Goal: Information Seeking & Learning: Learn about a topic

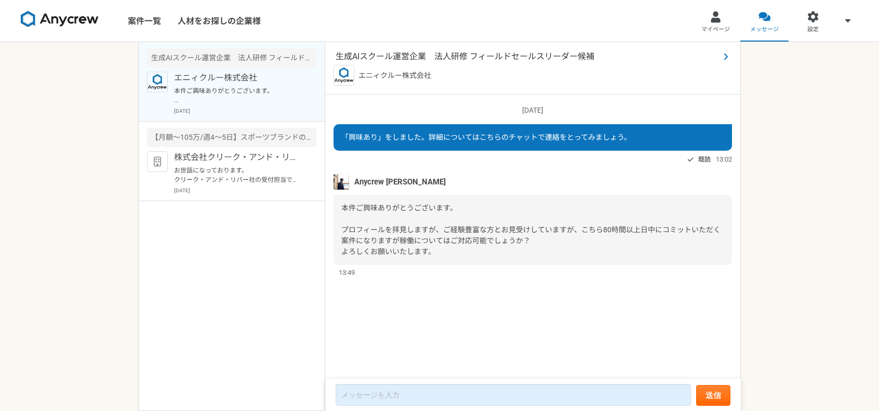
click at [445, 59] on span "生成AIスクール運営企業　法人研修 フィールドセールスリーダー候補" at bounding box center [528, 56] width 384 height 12
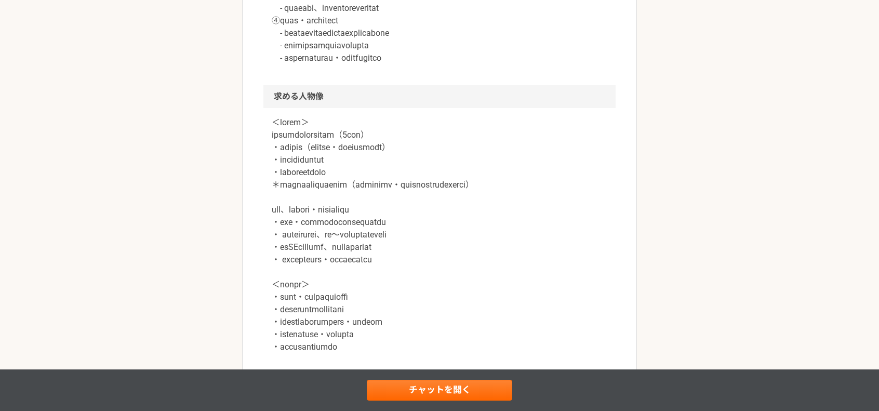
scroll to position [848, 0]
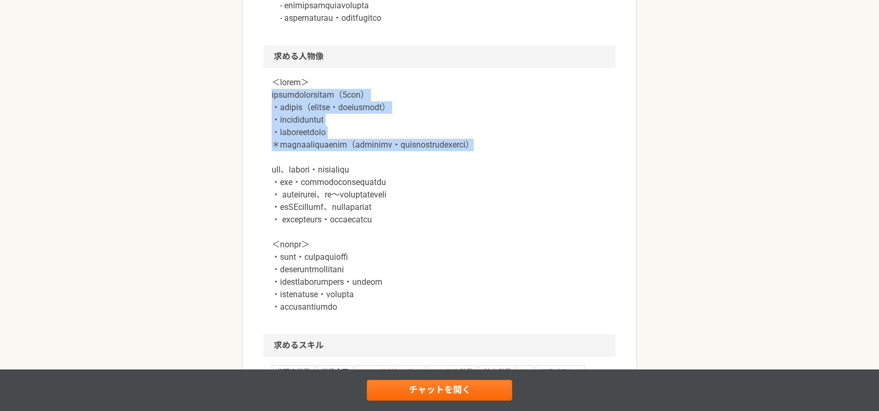
drag, startPoint x: 269, startPoint y: 89, endPoint x: 419, endPoint y: 159, distance: 165.4
click at [415, 159] on div at bounding box center [439, 201] width 352 height 266
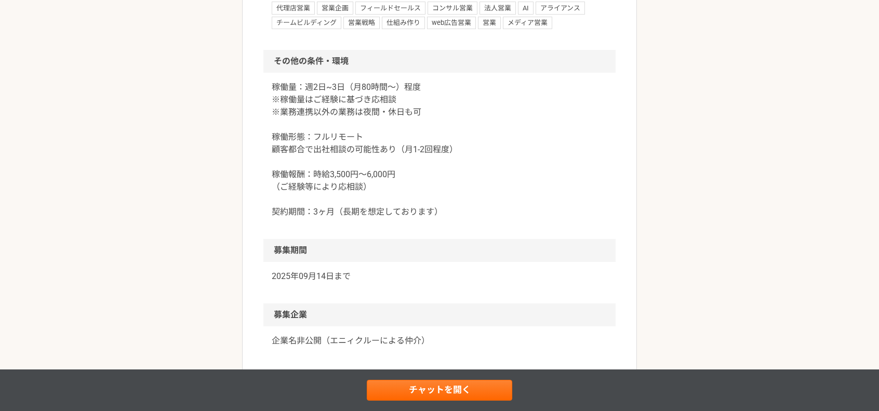
scroll to position [1333, 0]
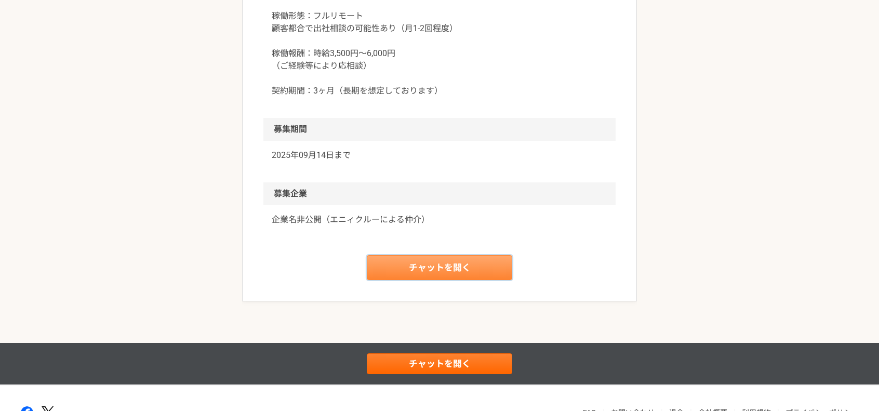
click at [443, 280] on link "チャットを開く" at bounding box center [439, 267] width 145 height 25
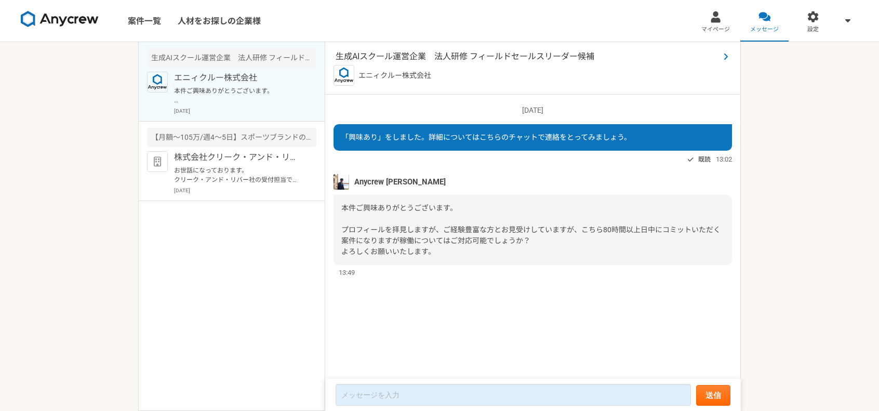
click at [471, 52] on span "生成AIスクール運営企業　法人研修 フィールドセールスリーダー候補" at bounding box center [528, 56] width 384 height 12
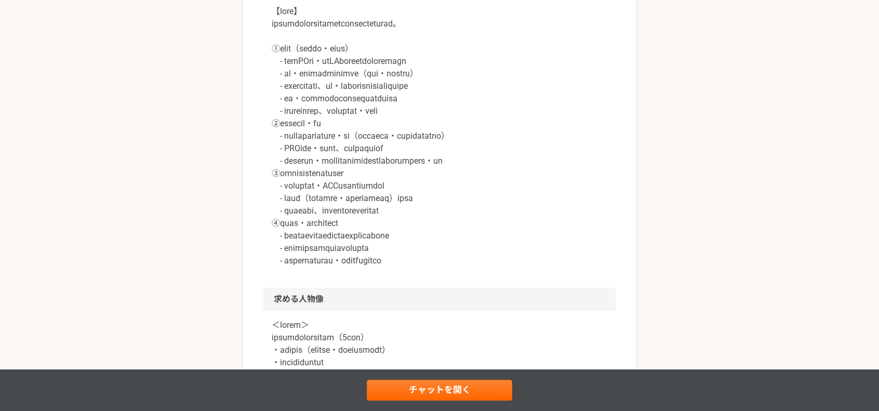
scroll to position [606, 0]
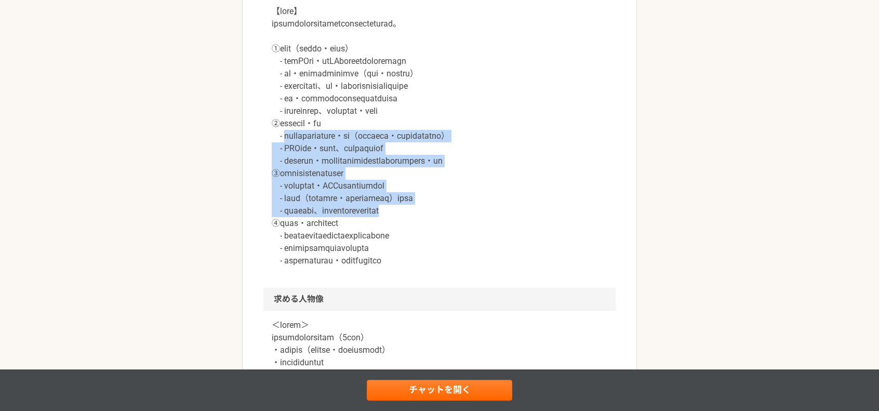
drag, startPoint x: 286, startPoint y: 136, endPoint x: 504, endPoint y: 210, distance: 230.6
click at [504, 210] on p at bounding box center [440, 136] width 336 height 262
click at [391, 175] on p at bounding box center [440, 136] width 336 height 262
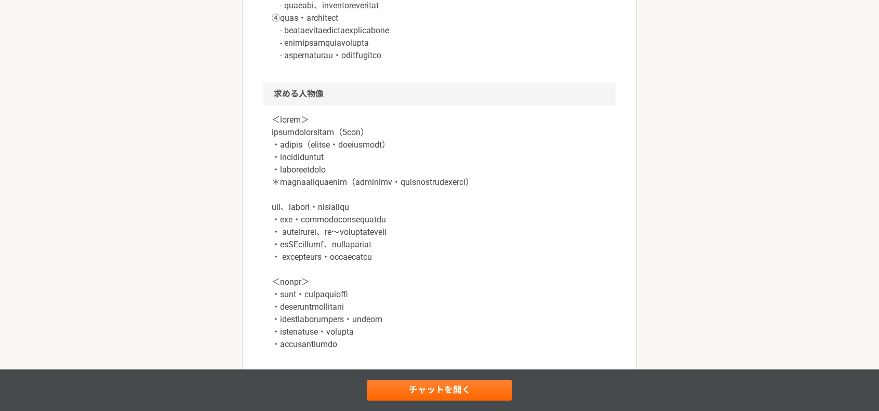
scroll to position [848, 0]
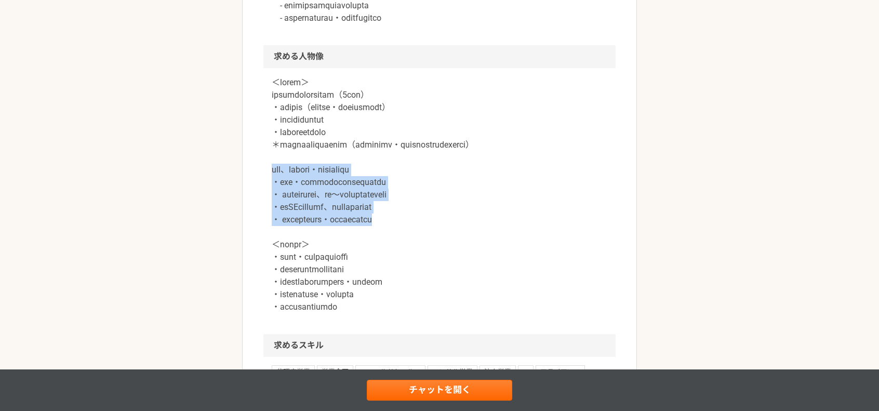
drag, startPoint x: 273, startPoint y: 179, endPoint x: 489, endPoint y: 236, distance: 222.9
click at [489, 236] on p at bounding box center [440, 194] width 336 height 237
click at [457, 227] on p at bounding box center [440, 194] width 336 height 237
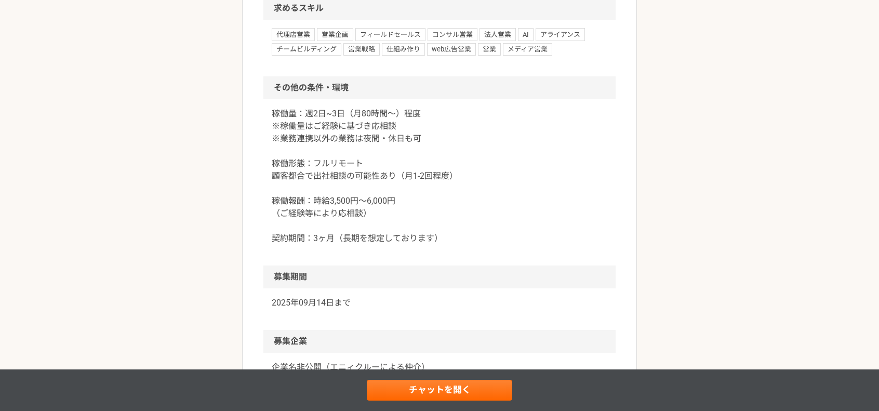
scroll to position [1212, 0]
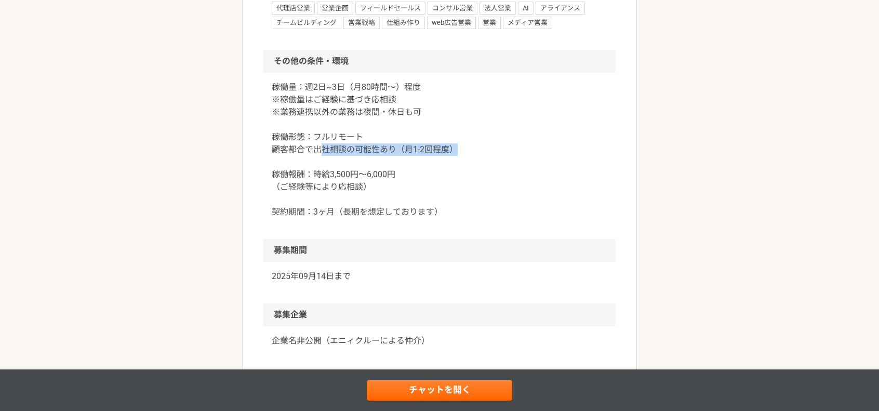
drag, startPoint x: 317, startPoint y: 173, endPoint x: 466, endPoint y: 172, distance: 149.1
click at [462, 172] on p "稼働量：週2日~3日（月80時間〜）程度 ※稼働量はご経験に基づき応相談 ※業務連携以外の業務は夜間・休日も可 稼働形態：フルリモート 顧客都合で出社相談の可…" at bounding box center [440, 149] width 336 height 137
click at [475, 166] on p "稼働量：週2日~3日（月80時間〜）程度 ※稼働量はご経験に基づき応相談 ※業務連携以外の業務は夜間・休日も可 稼働形態：フルリモート 顧客都合で出社相談の可…" at bounding box center [440, 149] width 336 height 137
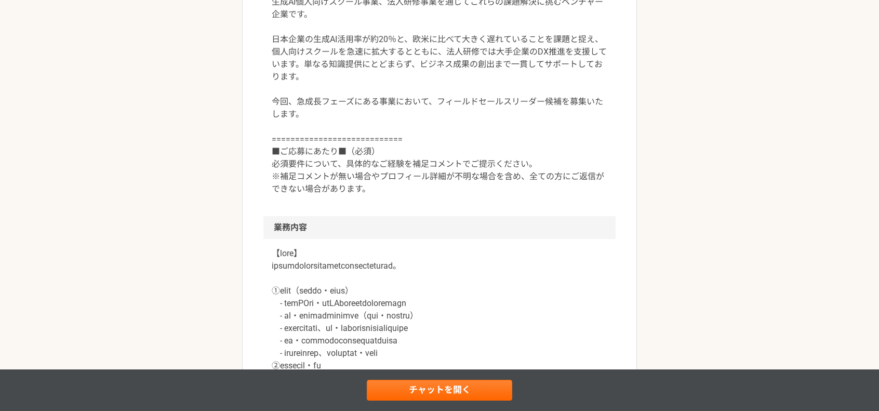
scroll to position [485, 0]
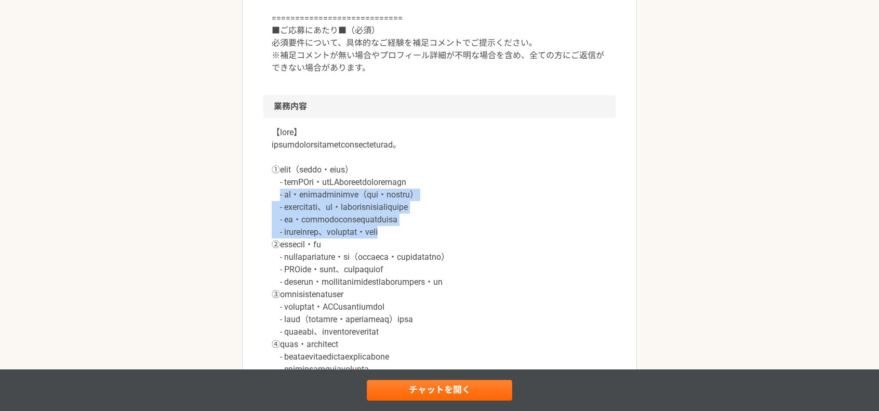
drag, startPoint x: 280, startPoint y: 193, endPoint x: 496, endPoint y: 230, distance: 218.7
click at [496, 230] on p at bounding box center [440, 257] width 336 height 262
click at [371, 225] on p at bounding box center [440, 257] width 336 height 262
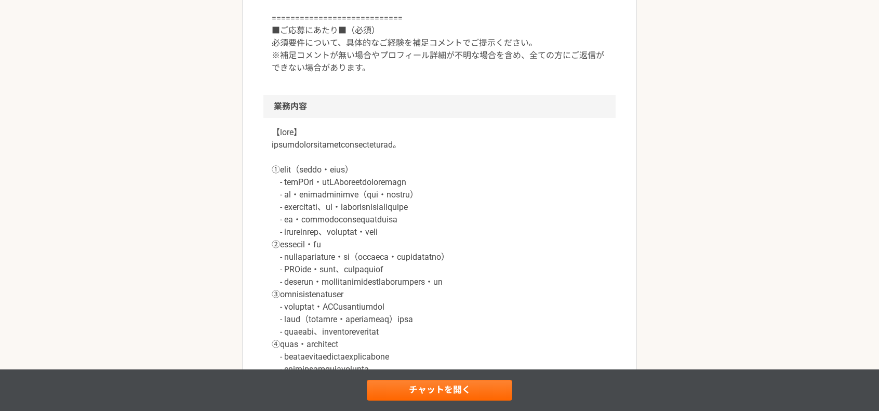
scroll to position [606, 0]
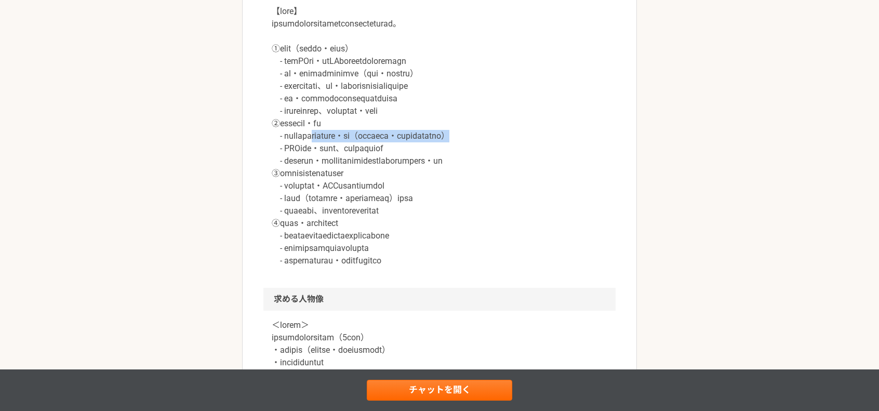
drag, startPoint x: 598, startPoint y: 136, endPoint x: 341, endPoint y: 138, distance: 257.6
click at [341, 138] on p at bounding box center [440, 136] width 336 height 262
drag, startPoint x: 287, startPoint y: 162, endPoint x: 346, endPoint y: 155, distance: 59.7
click at [346, 155] on p at bounding box center [440, 136] width 336 height 262
click at [363, 152] on p at bounding box center [440, 136] width 336 height 262
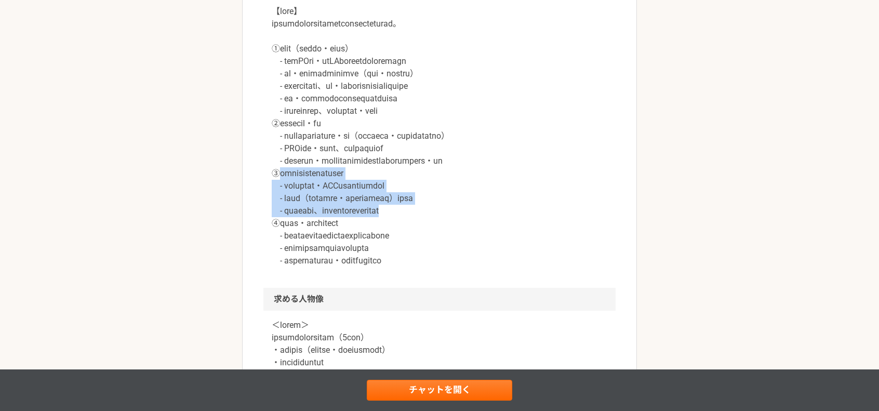
drag, startPoint x: 283, startPoint y: 175, endPoint x: 489, endPoint y: 215, distance: 210.6
click at [489, 215] on p at bounding box center [440, 136] width 336 height 262
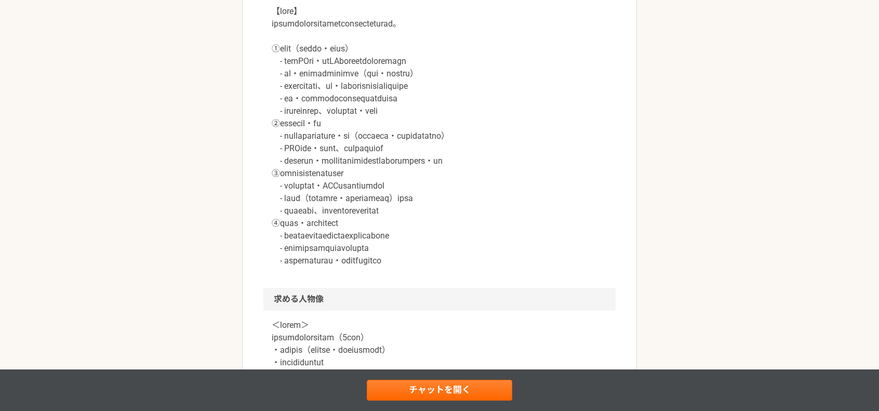
click at [395, 221] on p at bounding box center [440, 136] width 336 height 262
drag, startPoint x: 280, startPoint y: 221, endPoint x: 334, endPoint y: 263, distance: 67.7
click at [334, 263] on p at bounding box center [440, 136] width 336 height 262
click at [367, 270] on div at bounding box center [439, 142] width 352 height 291
drag, startPoint x: 487, startPoint y: 260, endPoint x: 284, endPoint y: 259, distance: 203.1
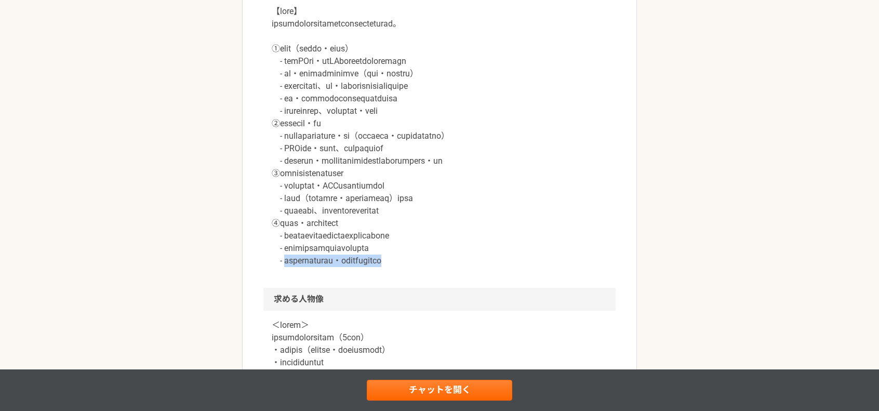
click at [284, 259] on p at bounding box center [440, 136] width 336 height 262
click at [311, 243] on p at bounding box center [440, 136] width 336 height 262
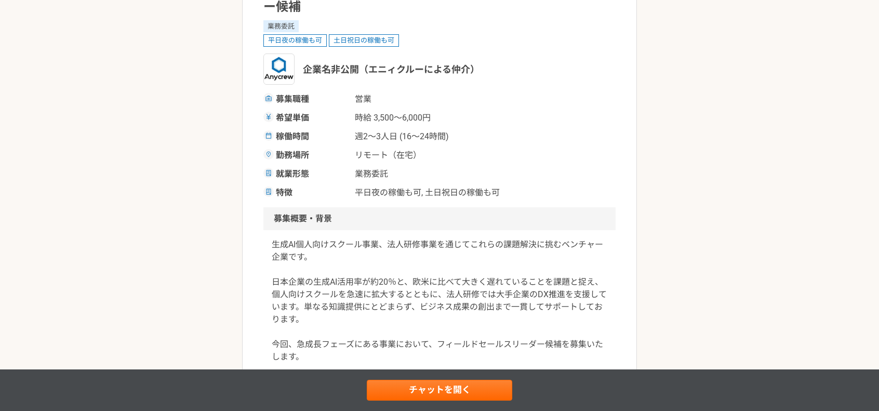
scroll to position [0, 0]
